Goal: Task Accomplishment & Management: Manage account settings

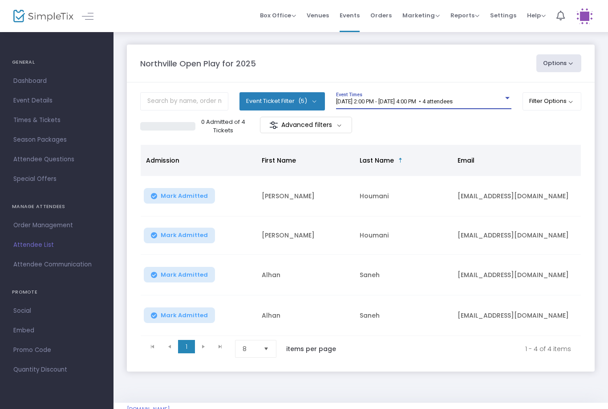
click at [166, 190] on button "Mark Admitted" at bounding box center [179, 196] width 71 height 16
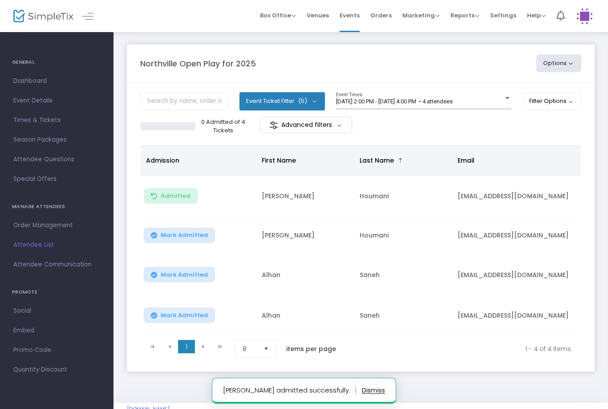
click at [179, 236] on span "Mark Admitted" at bounding box center [184, 234] width 47 height 7
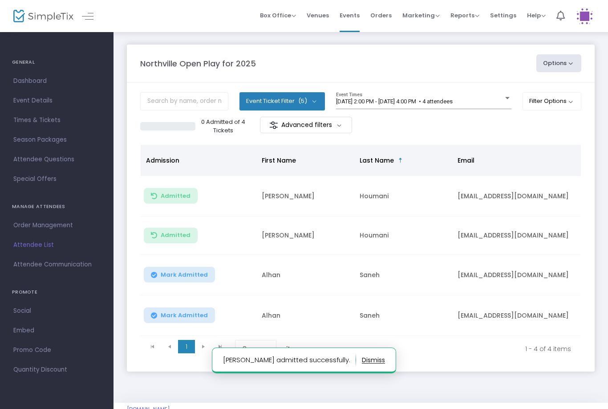
click at [169, 270] on button "Mark Admitted" at bounding box center [179, 275] width 71 height 16
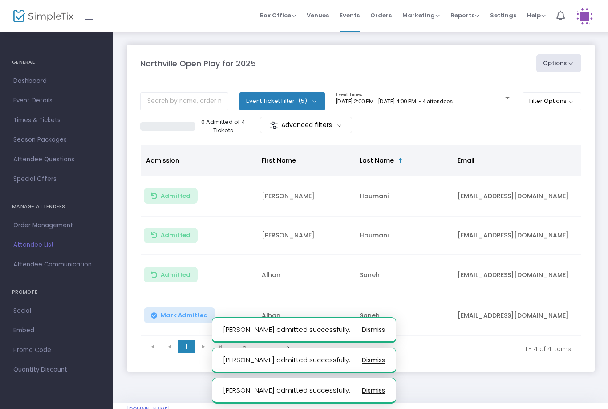
click at [167, 312] on span "Mark Admitted" at bounding box center [184, 315] width 47 height 7
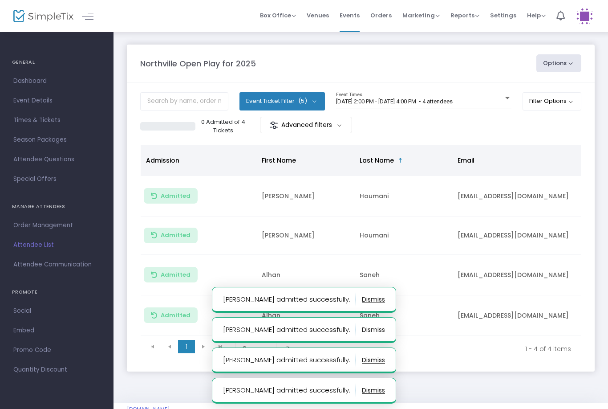
click at [467, 93] on div "[DATE] 2:00 PM - [DATE] 4:00 PM • 4 attendees Event Times" at bounding box center [423, 100] width 175 height 17
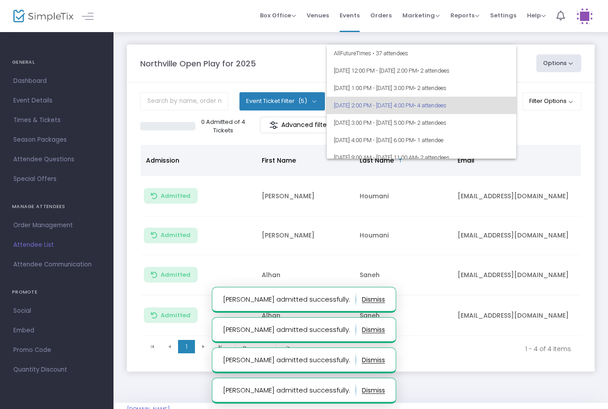
scroll to position [4, 0]
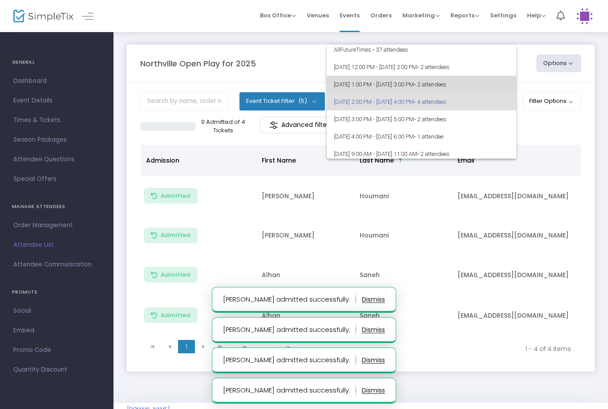
click at [475, 80] on span "[DATE] 1:00 PM - [DATE] 3:00 PM • 2 attendees" at bounding box center [421, 84] width 175 height 17
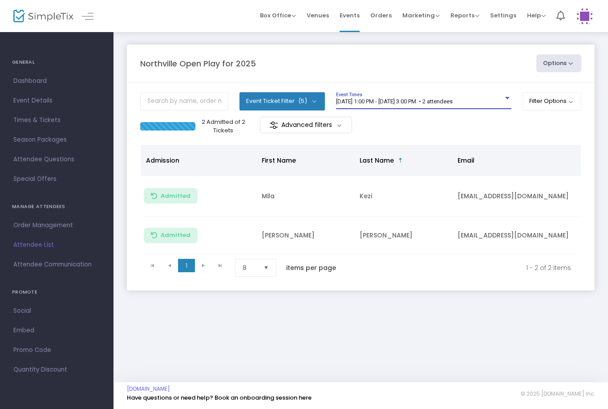
click at [454, 93] on div "[DATE] 1:00 PM - [DATE] 3:00 PM • 2 attendees Event Times" at bounding box center [423, 100] width 175 height 17
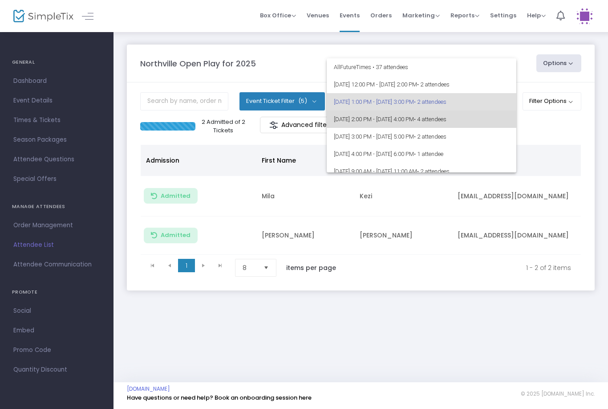
click at [416, 115] on span "[DATE] 2:00 PM - [DATE] 4:00 PM • 4 attendees" at bounding box center [421, 118] width 175 height 17
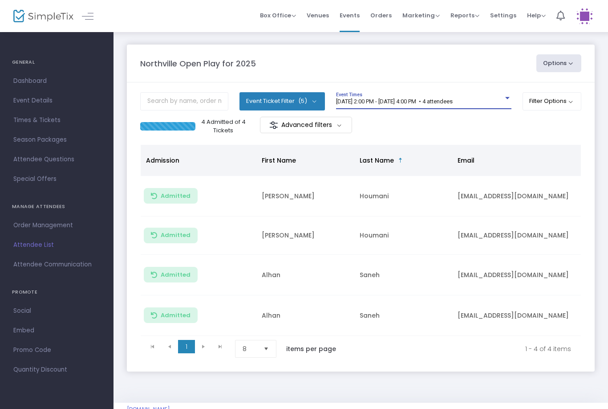
click at [437, 98] on span "[DATE] 2:00 PM - [DATE] 4:00 PM • 4 attendees" at bounding box center [394, 101] width 117 height 7
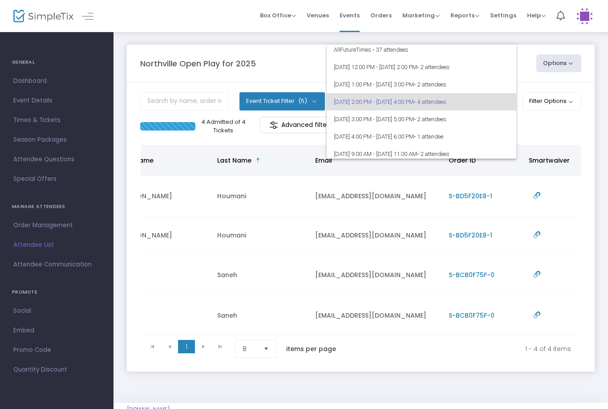
scroll to position [0, 143]
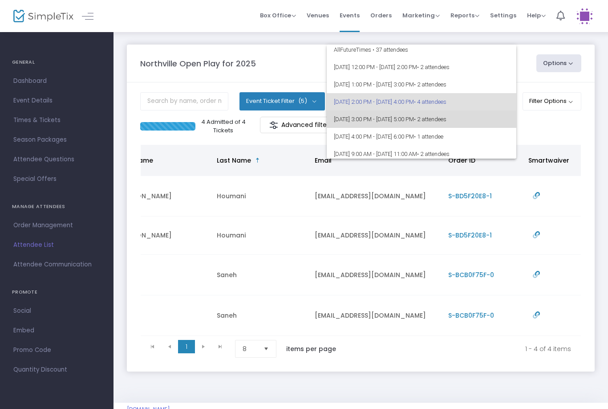
click at [417, 120] on span "[DATE] 3:00 PM - [DATE] 5:00 PM • 2 attendees" at bounding box center [421, 118] width 175 height 17
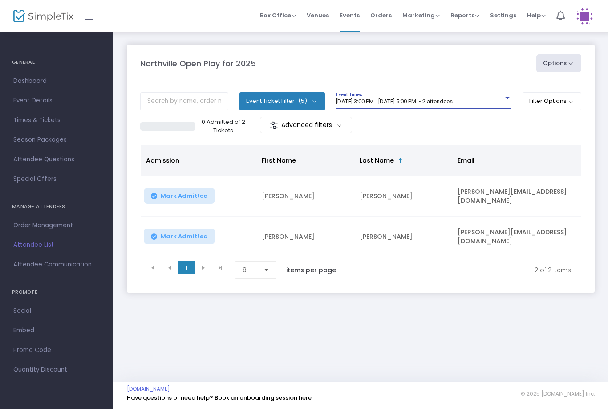
scroll to position [0, 0]
click at [453, 103] on span "[DATE] 3:00 PM - [DATE] 5:00 PM • 2 attendees" at bounding box center [394, 101] width 117 height 7
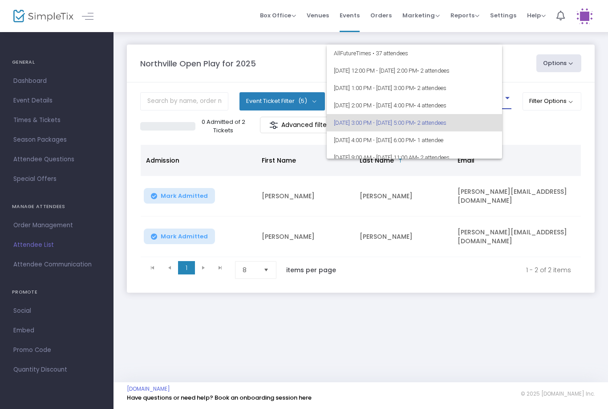
scroll to position [21, 0]
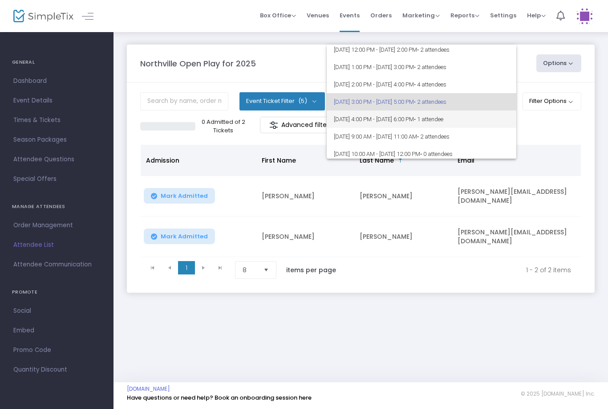
click at [438, 117] on span "[DATE] 4:00 PM - [DATE] 6:00 PM • 1 attendee" at bounding box center [421, 118] width 175 height 17
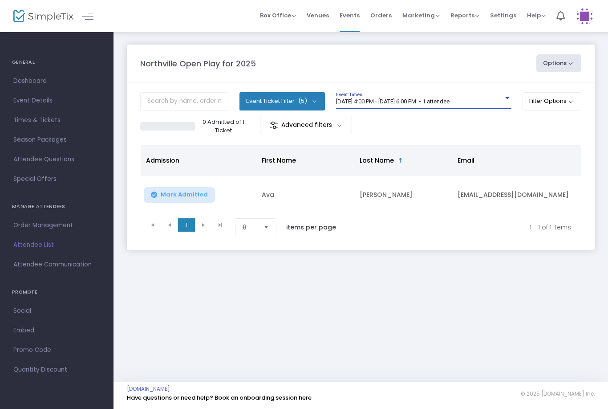
scroll to position [0, 0]
